Goal: Task Accomplishment & Management: Use online tool/utility

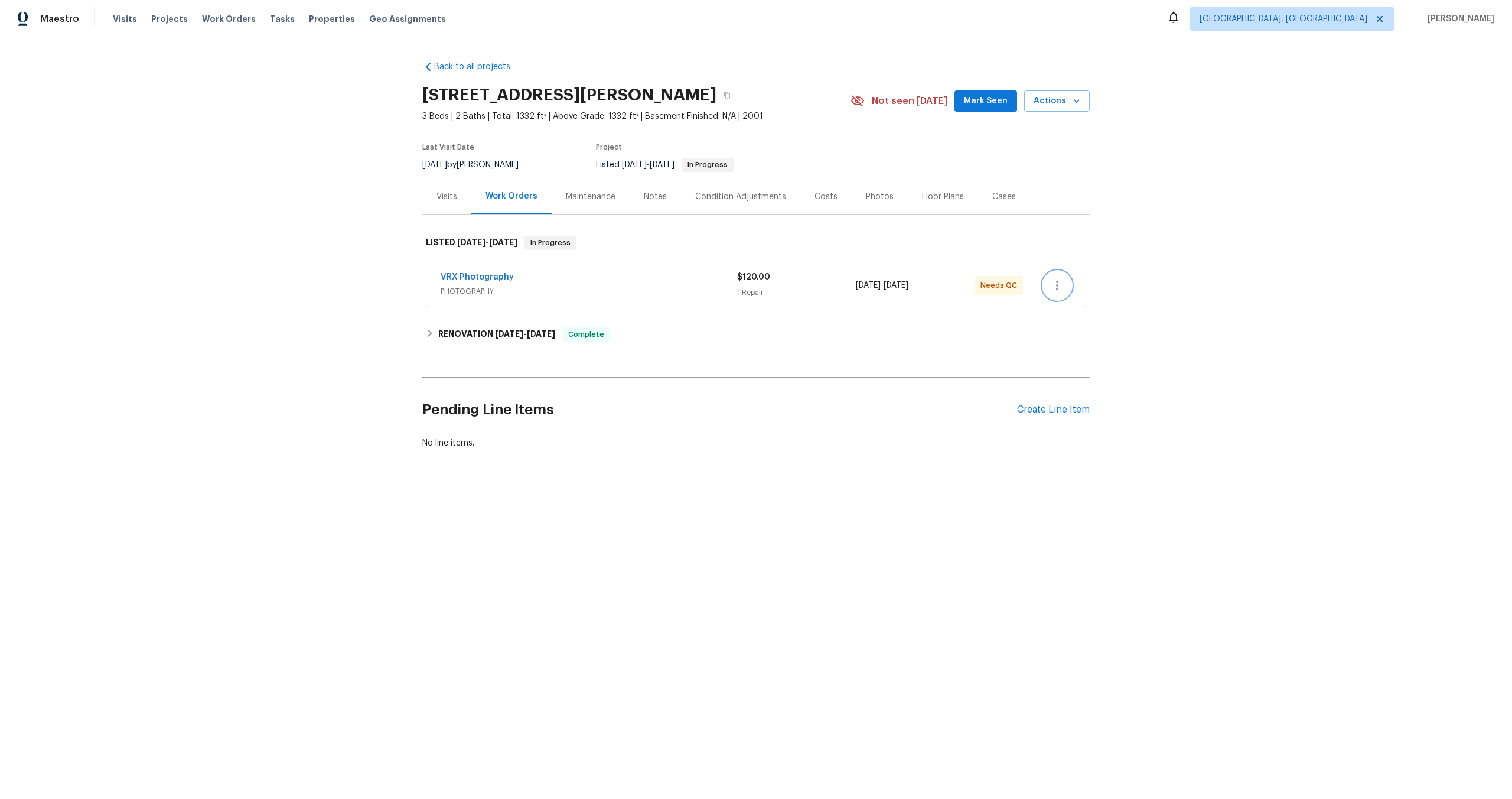
click at [1057, 288] on icon "button" at bounding box center [1057, 285] width 2 height 9
click at [792, 298] on div at bounding box center [756, 399] width 1512 height 799
click at [671, 284] on div "VRX Photography" at bounding box center [589, 278] width 297 height 14
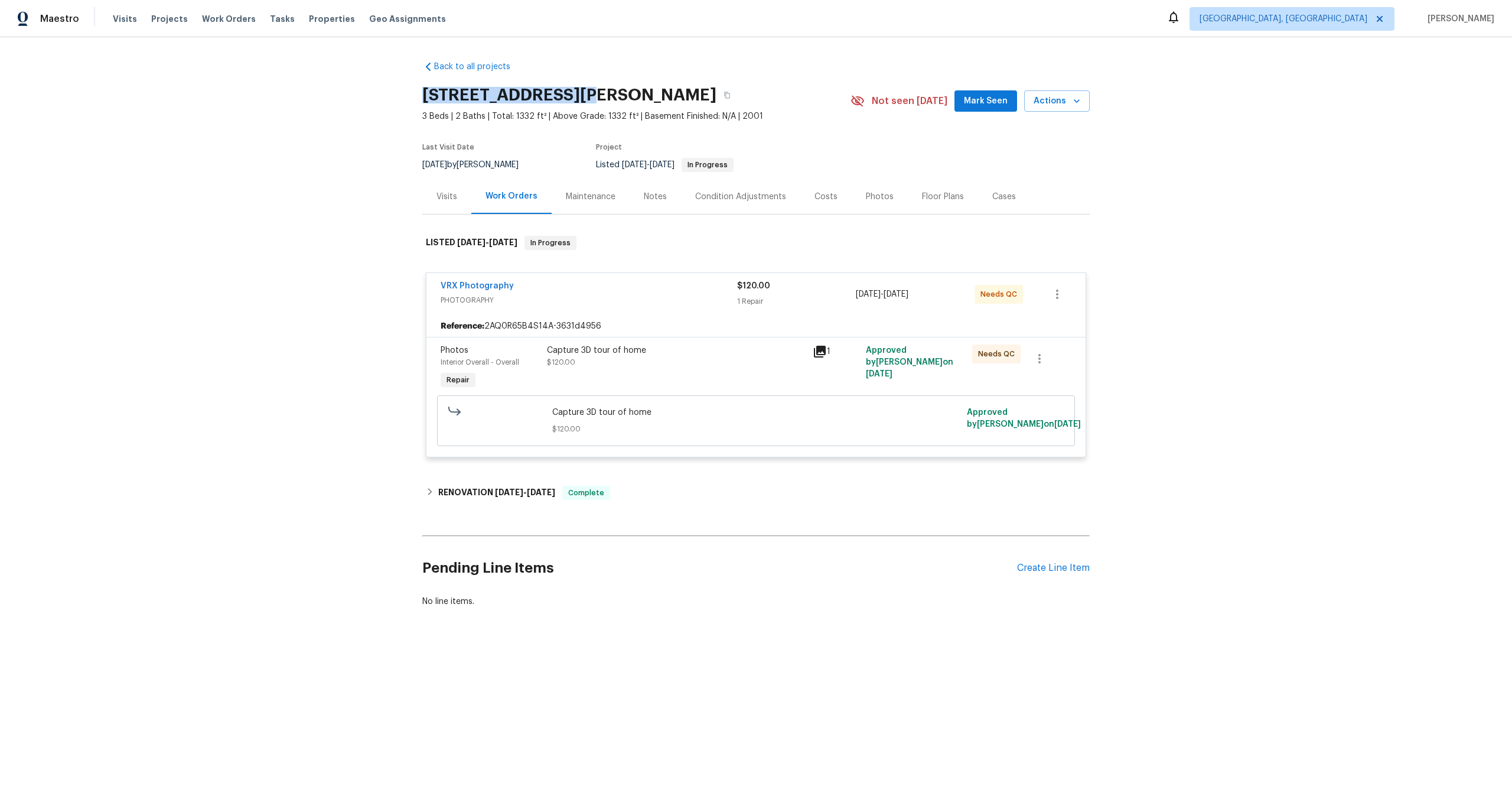
drag, startPoint x: 572, startPoint y: 94, endPoint x: 421, endPoint y: 92, distance: 151.0
click at [421, 92] on div "Back to all projects 405 Excalibur Blvd, Troy, MO 63379 3 Beds | 2 Baths | Tota…" at bounding box center [756, 362] width 1512 height 651
copy h2 "405 Excalibur Blvd"
click at [731, 375] on div "Capture 3D tour of home $120.00" at bounding box center [676, 369] width 265 height 55
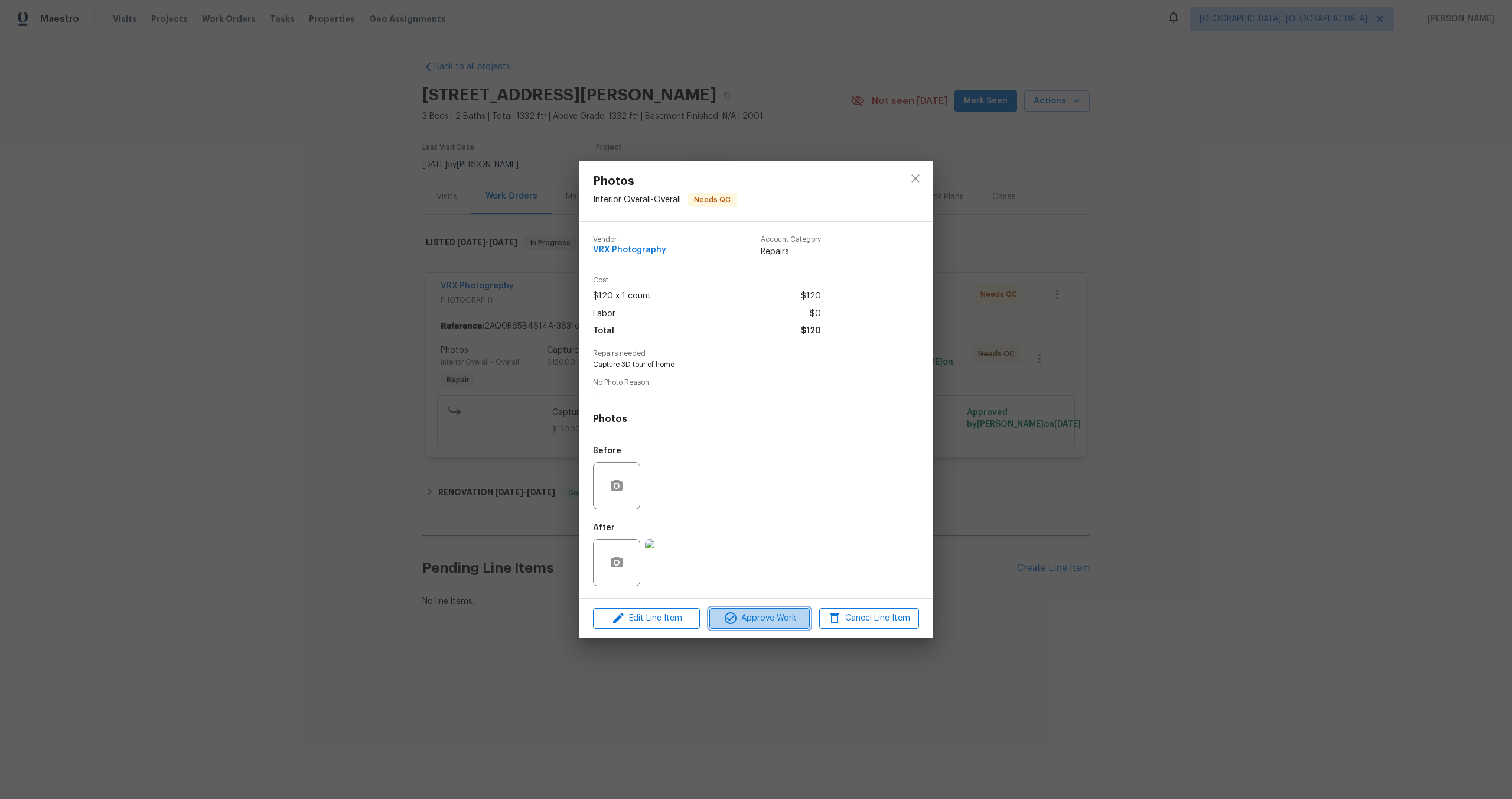
click at [786, 619] on span "Approve Work" at bounding box center [759, 618] width 93 height 15
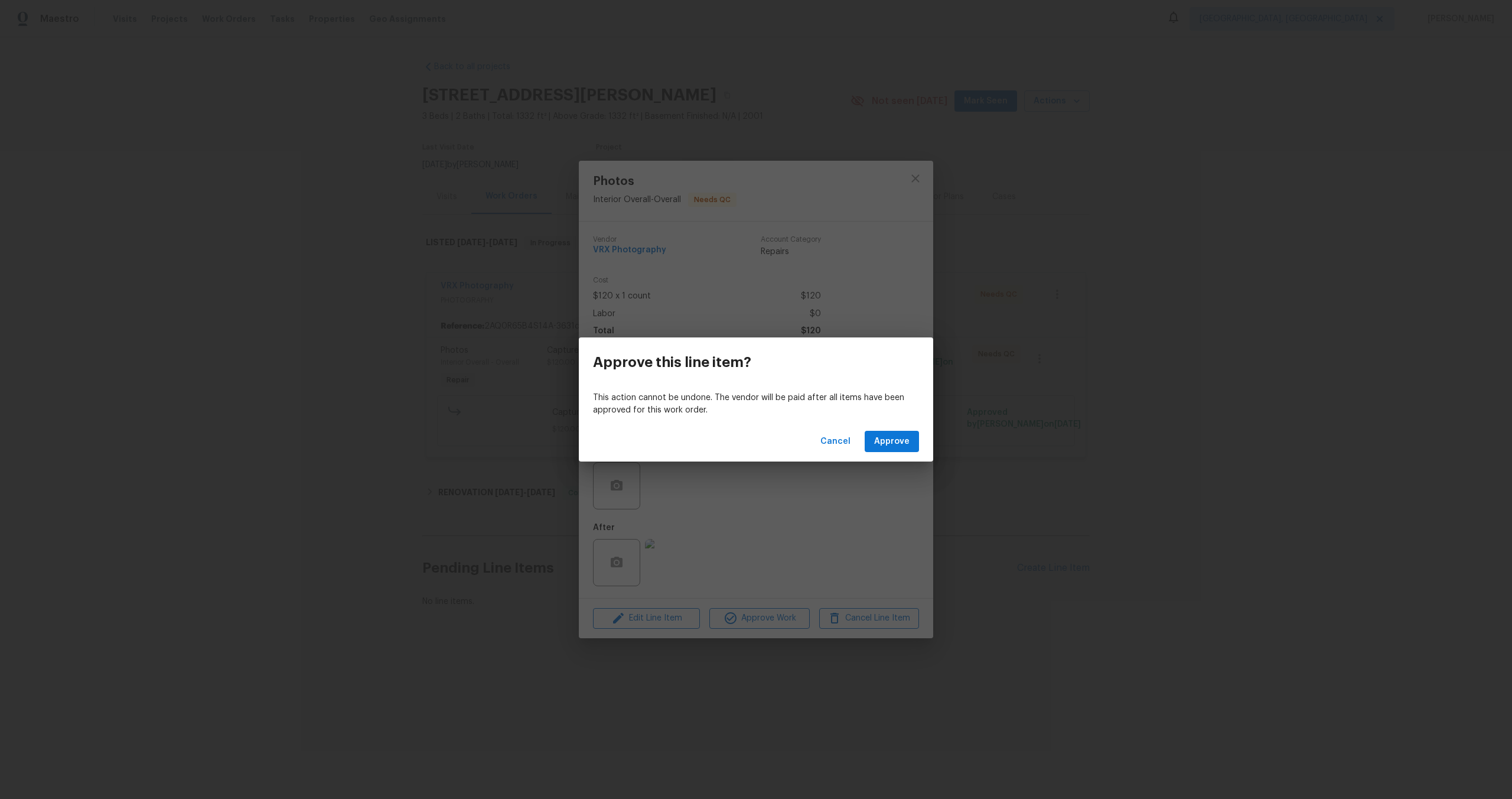
click at [897, 425] on div "Cancel Approve" at bounding box center [756, 441] width 354 height 41
click at [897, 434] on span "Approve" at bounding box center [891, 441] width 35 height 15
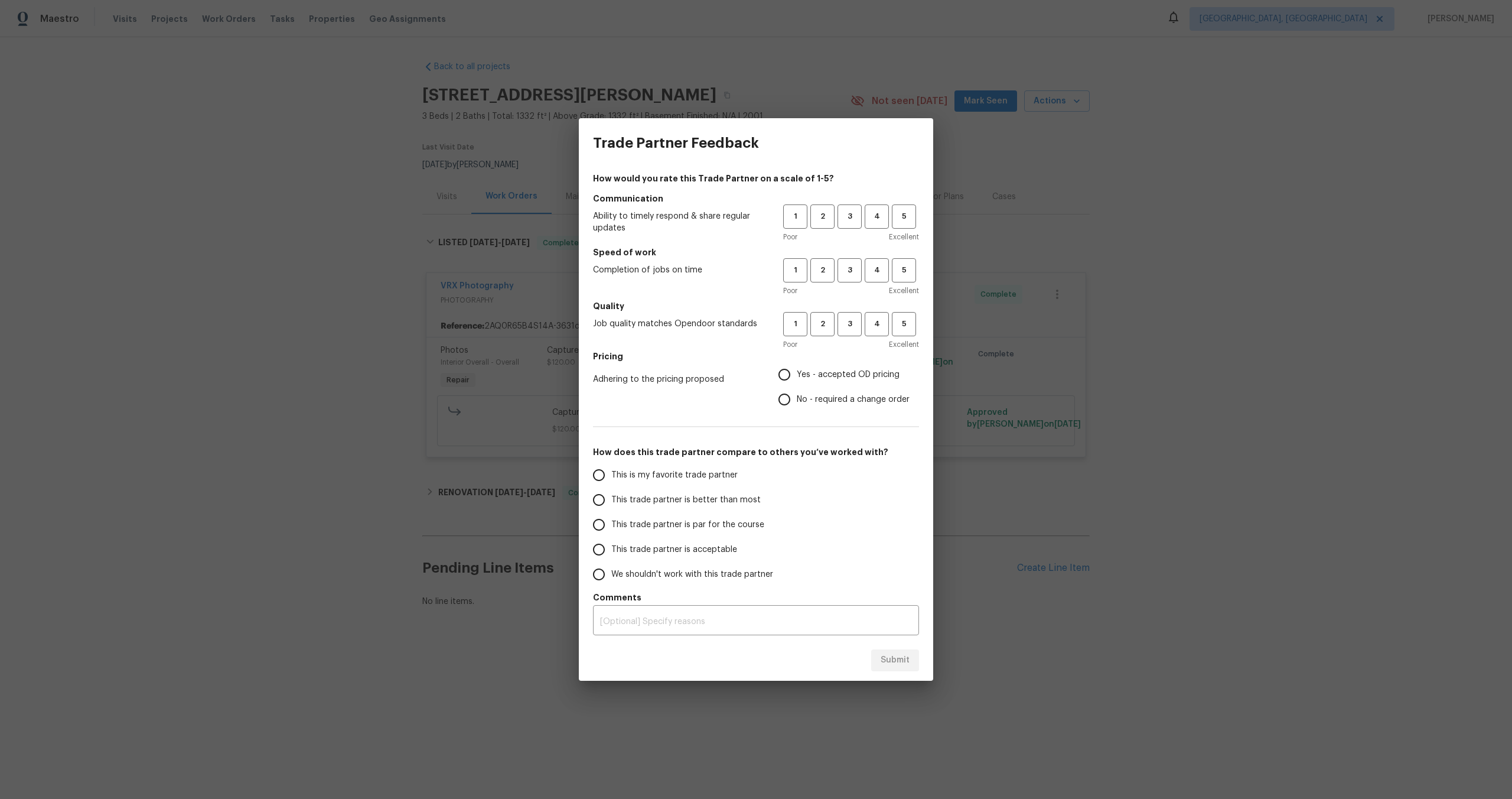
click at [727, 569] on span "We shouldn't work with this trade partner" at bounding box center [692, 575] width 162 height 12
click at [611, 569] on input "We shouldn't work with this trade partner" at bounding box center [599, 575] width 25 height 25
radio input "true"
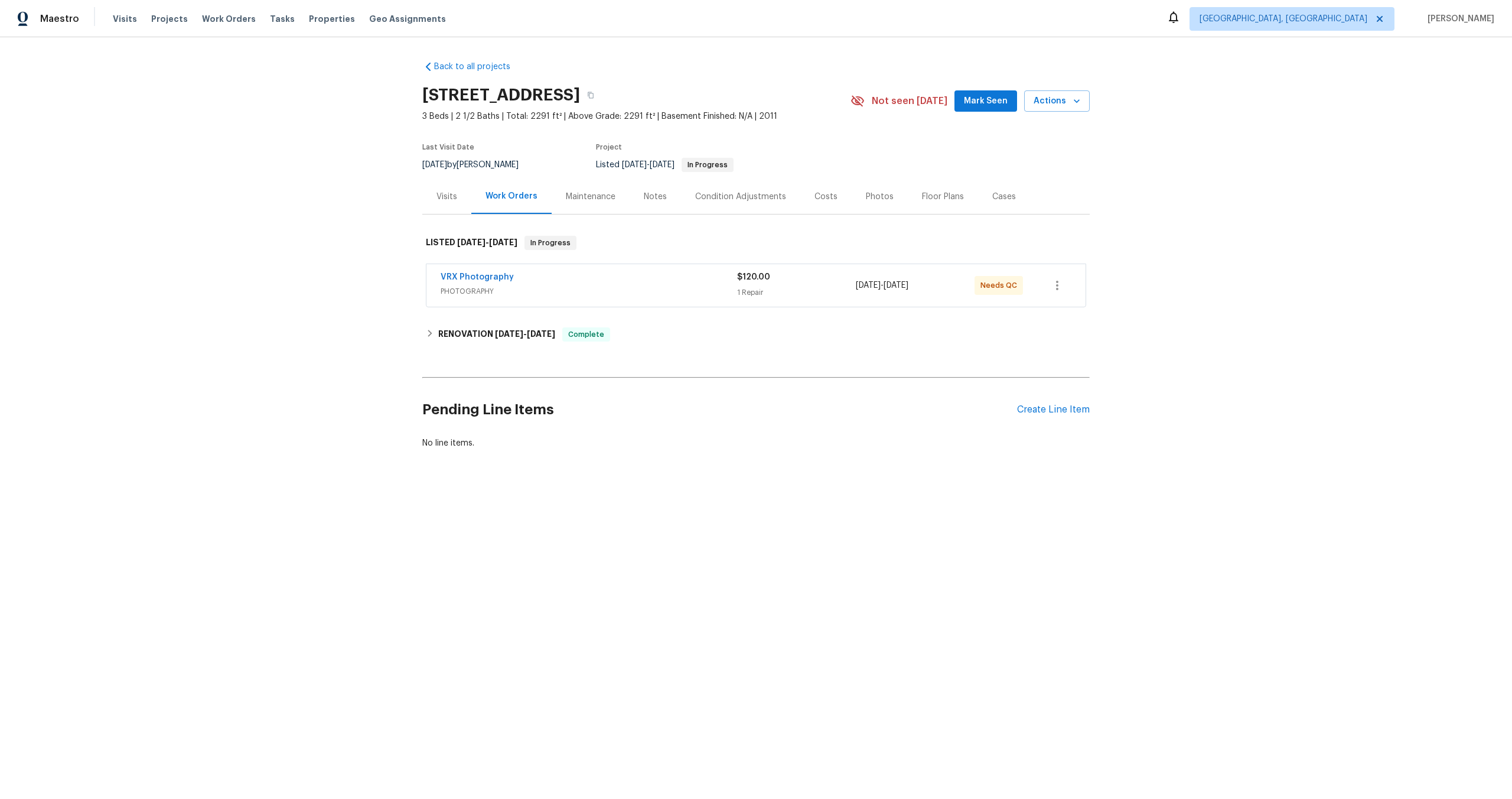
click at [639, 282] on div "VRX Photography" at bounding box center [589, 278] width 297 height 14
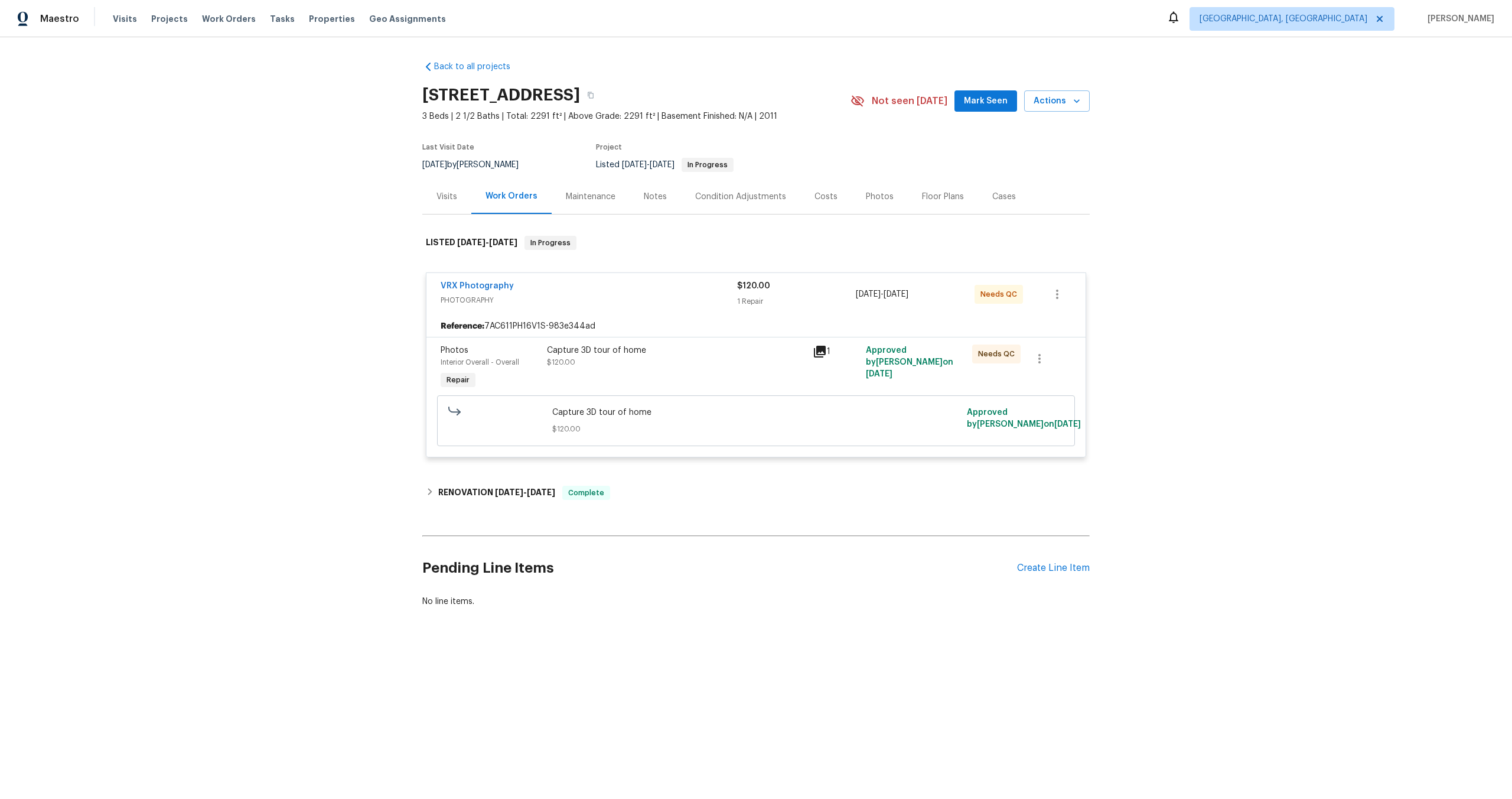
click at [674, 375] on div "Capture 3D tour of home $120.00" at bounding box center [676, 369] width 265 height 55
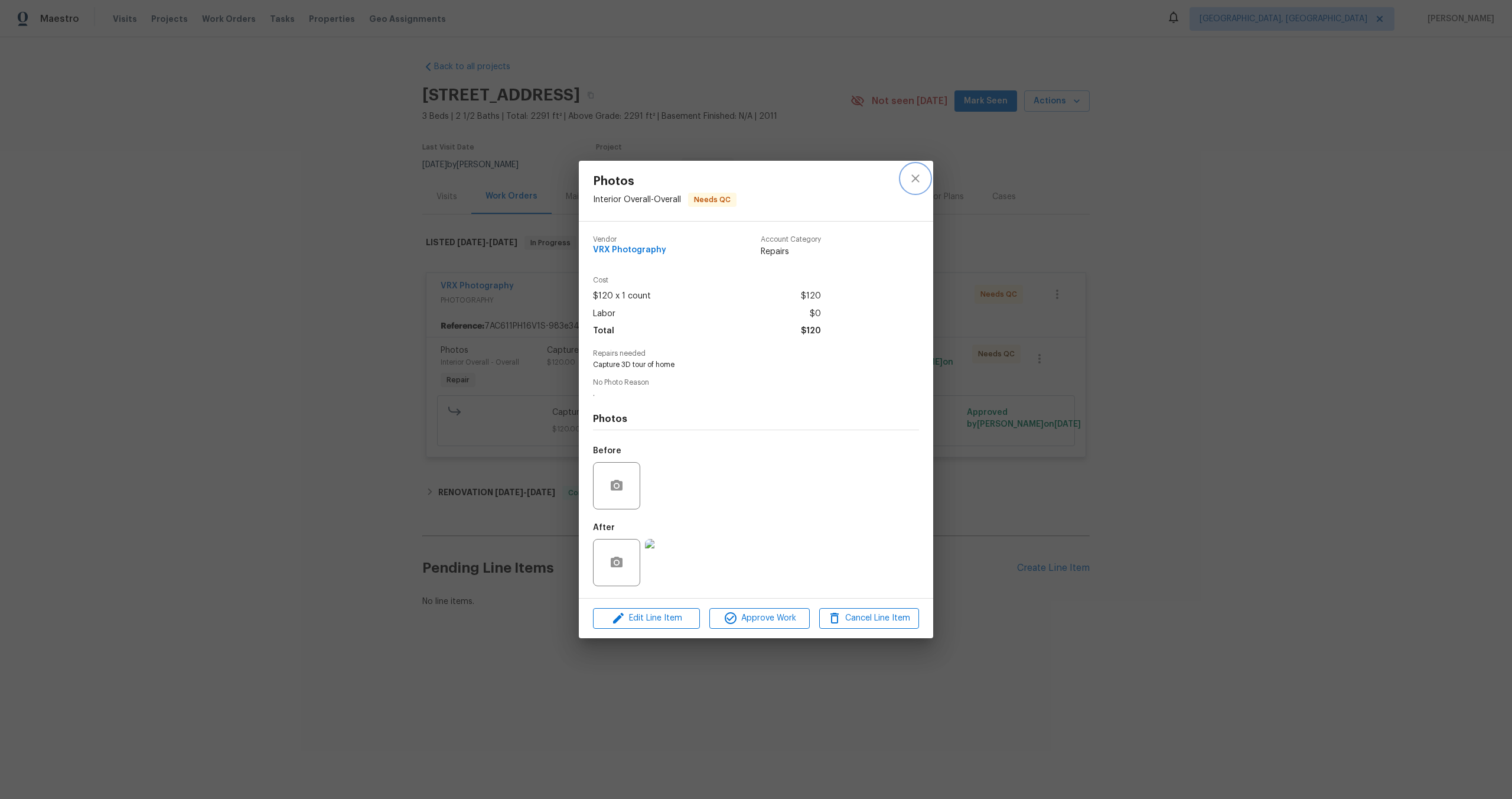
click at [923, 178] on button "close" at bounding box center [916, 178] width 28 height 28
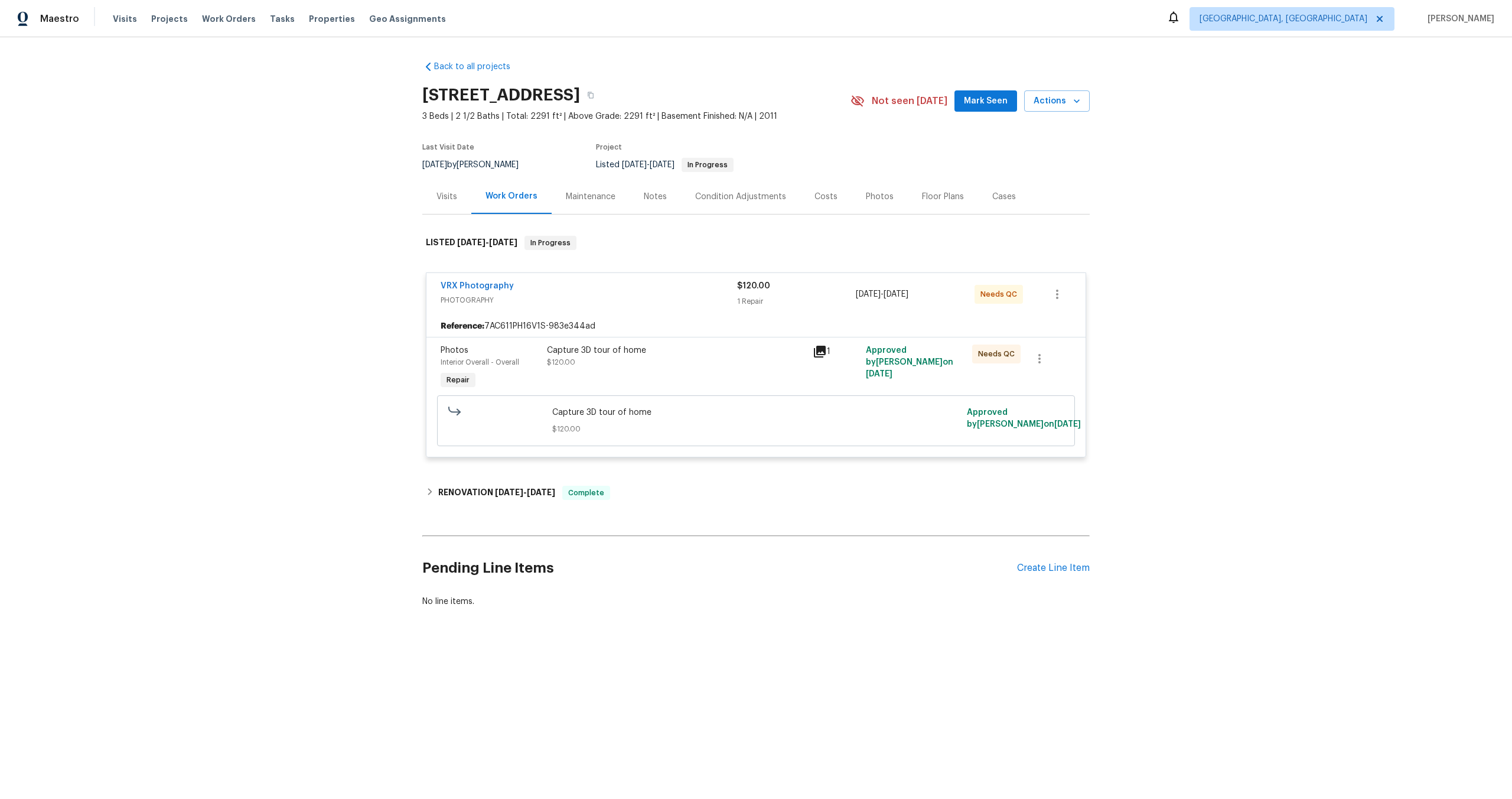
drag, startPoint x: 561, startPoint y: 96, endPoint x: 405, endPoint y: 95, distance: 156.0
click at [405, 95] on div "Back to all projects [STREET_ADDRESS] 3 Beds | 2 1/2 Baths | Total: 2291 ft² | …" at bounding box center [756, 362] width 1512 height 651
copy h2 "[STREET_ADDRESS]"
click at [702, 361] on div "Capture 3D tour of home $120.00" at bounding box center [676, 356] width 258 height 23
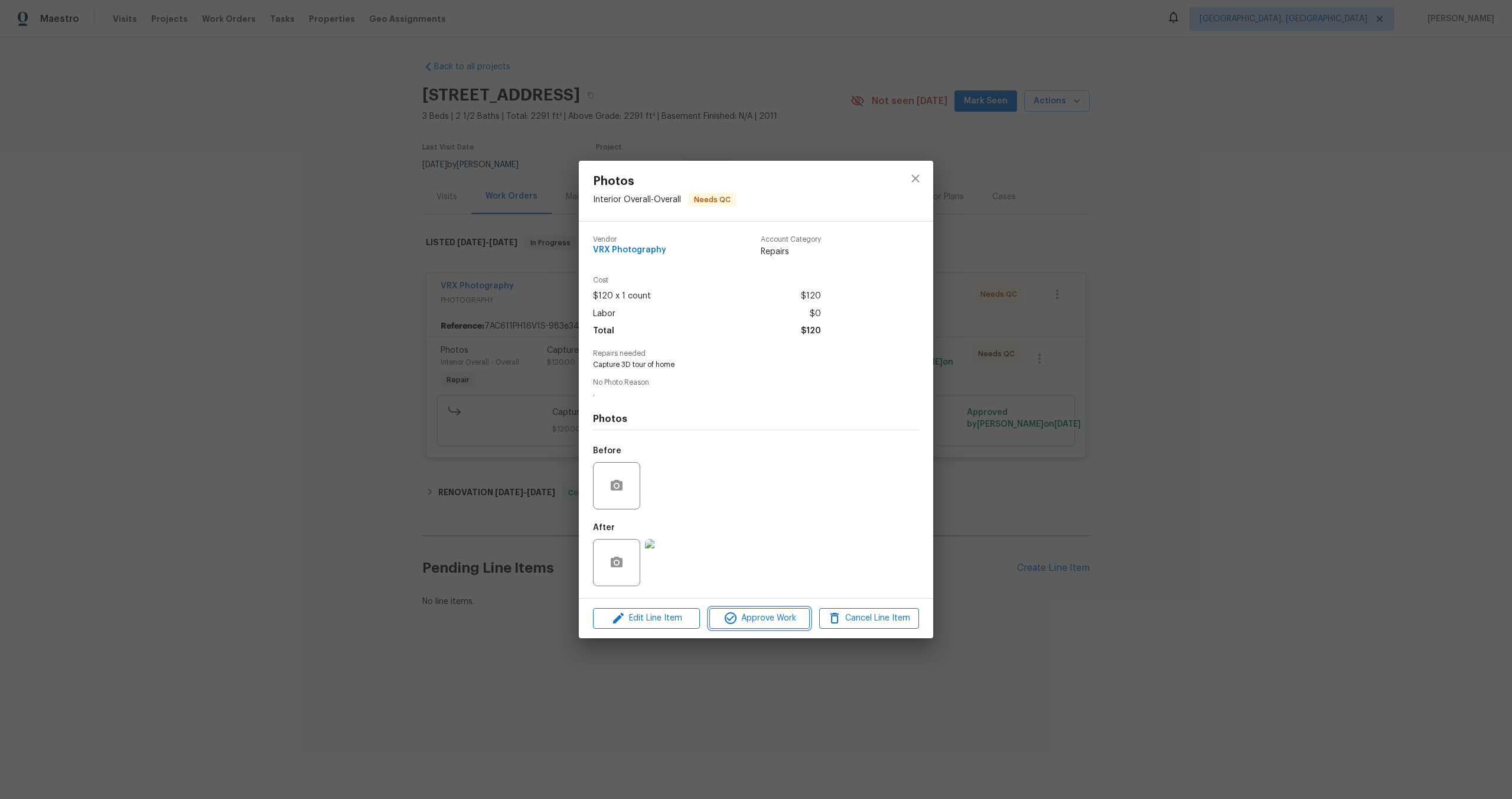
click at [777, 611] on span "Approve Work" at bounding box center [759, 618] width 93 height 15
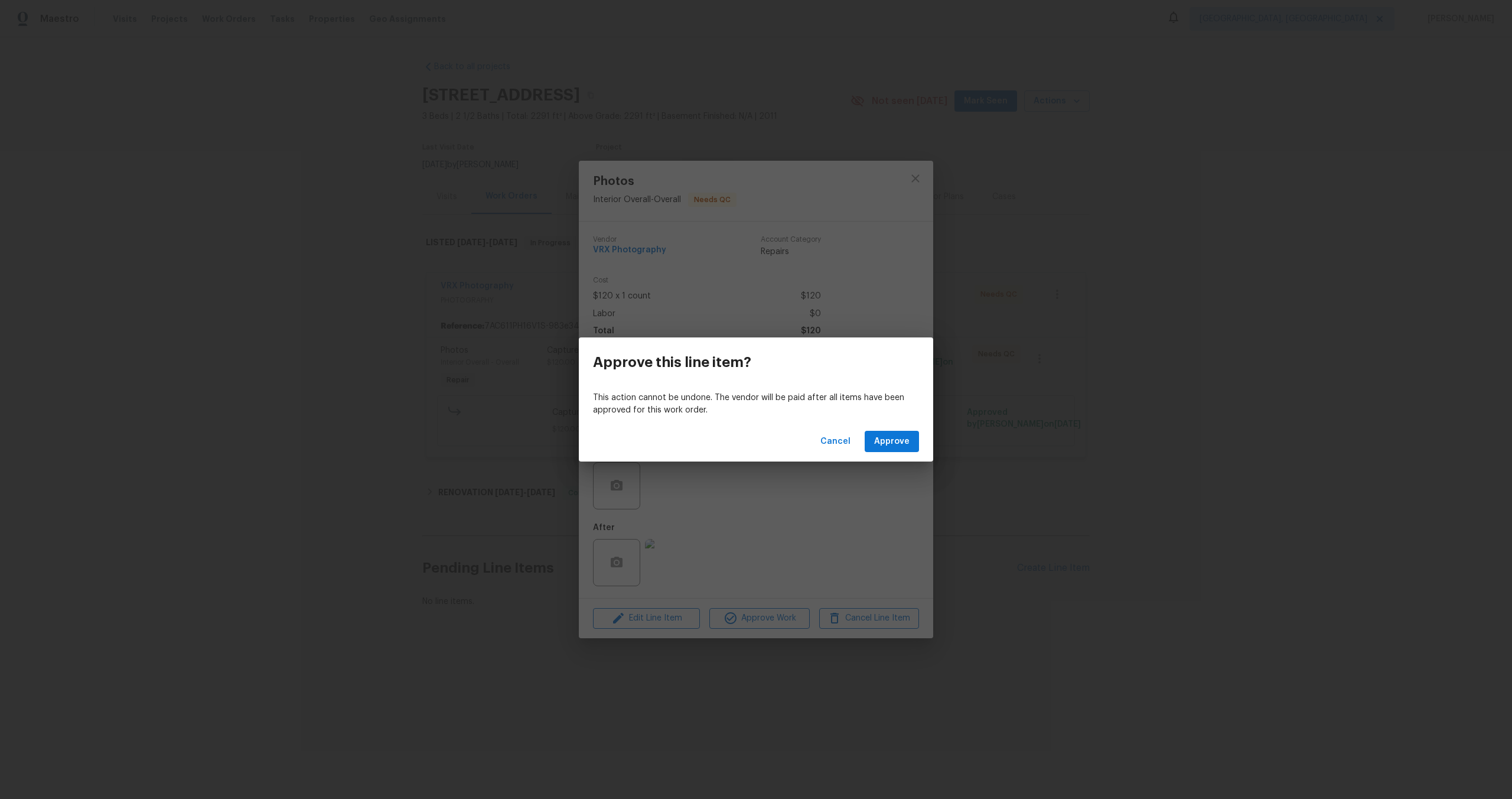
click at [898, 459] on div "Cancel Approve" at bounding box center [756, 441] width 354 height 41
click at [898, 444] on span "Approve" at bounding box center [891, 441] width 35 height 15
